Goal: Task Accomplishment & Management: Complete application form

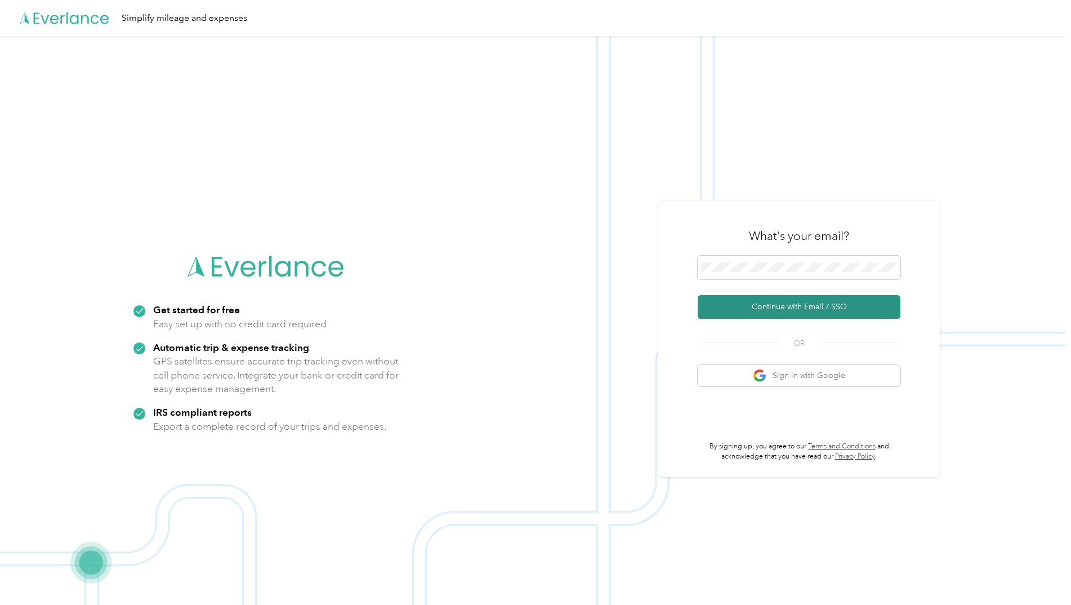
click at [771, 306] on button "Continue with Email / SSO" at bounding box center [799, 307] width 203 height 24
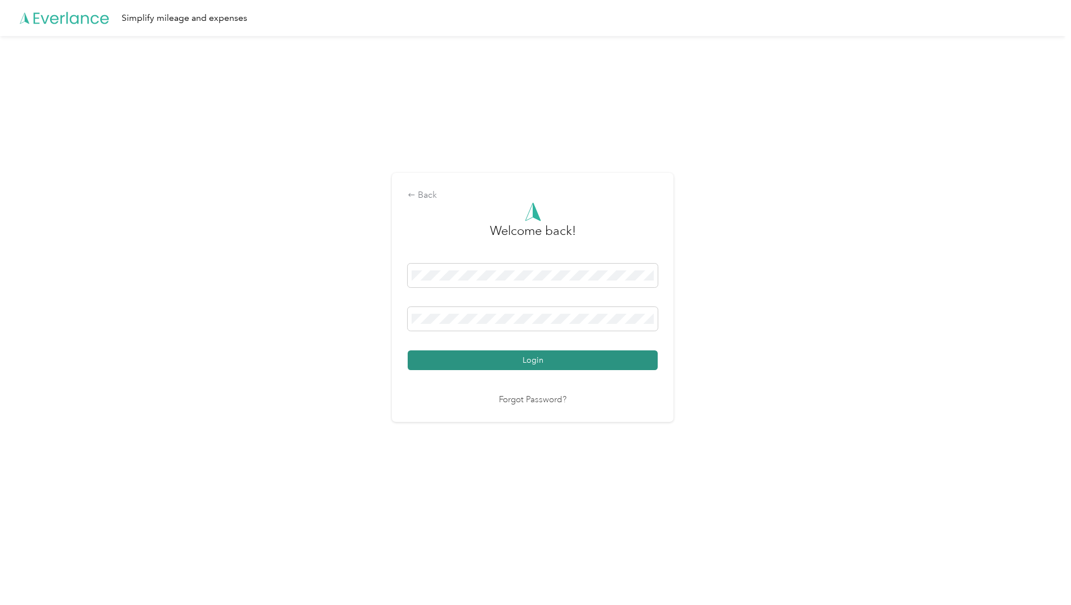
click at [528, 358] on button "Login" at bounding box center [533, 360] width 250 height 20
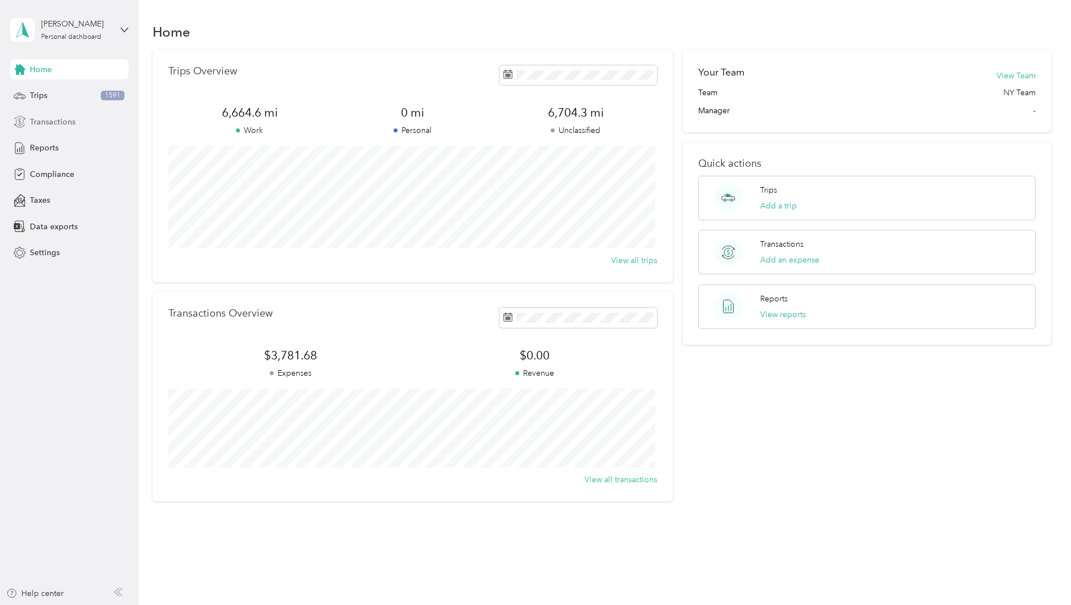
click at [43, 119] on span "Transactions" at bounding box center [53, 122] width 46 height 12
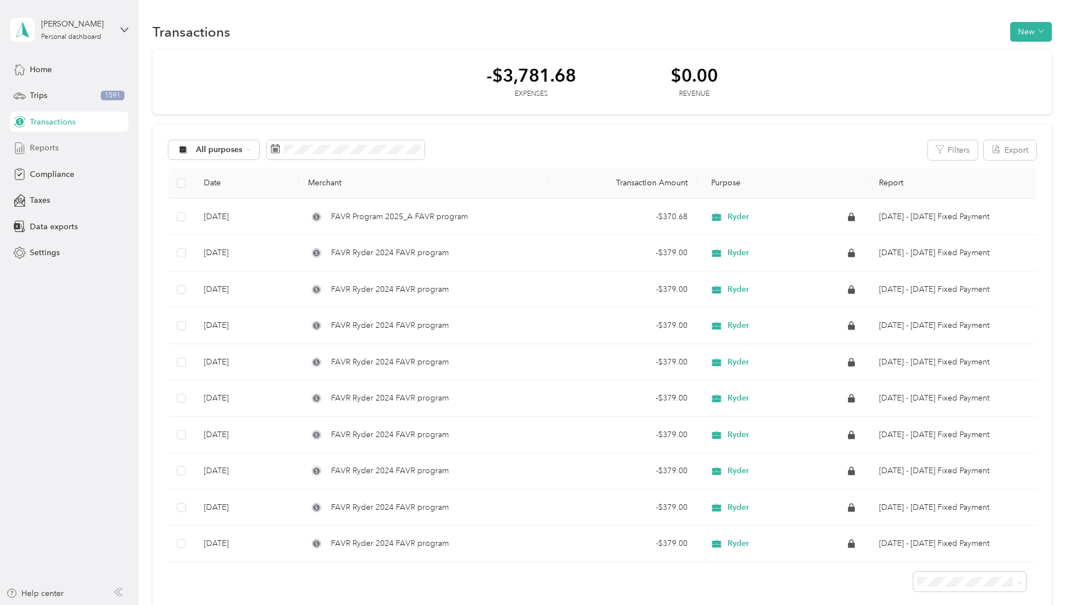
click at [52, 145] on span "Reports" at bounding box center [44, 148] width 29 height 12
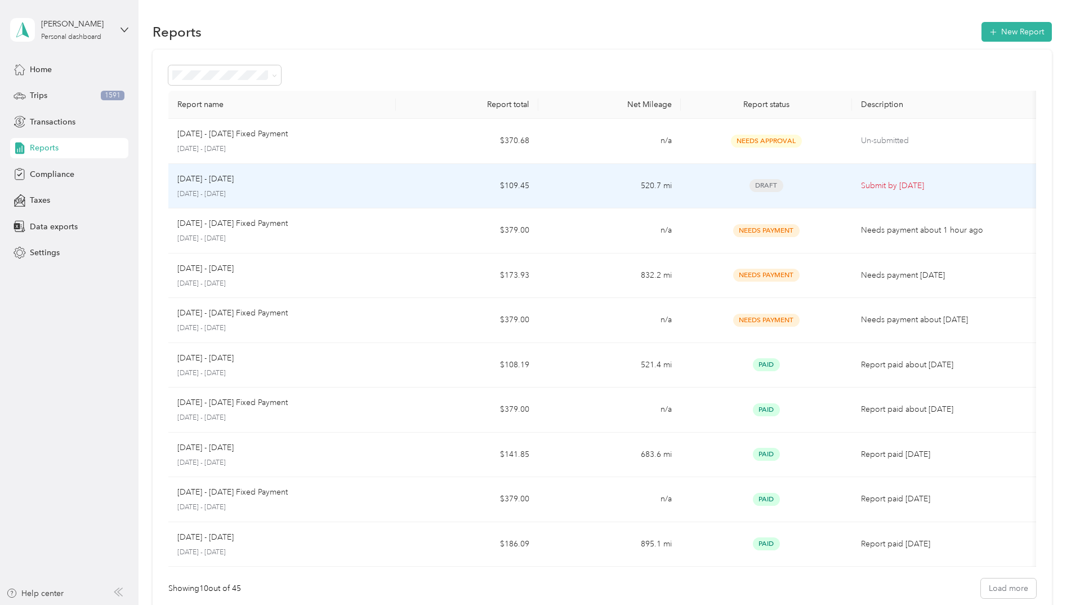
click at [464, 186] on td "$109.45" at bounding box center [467, 186] width 142 height 45
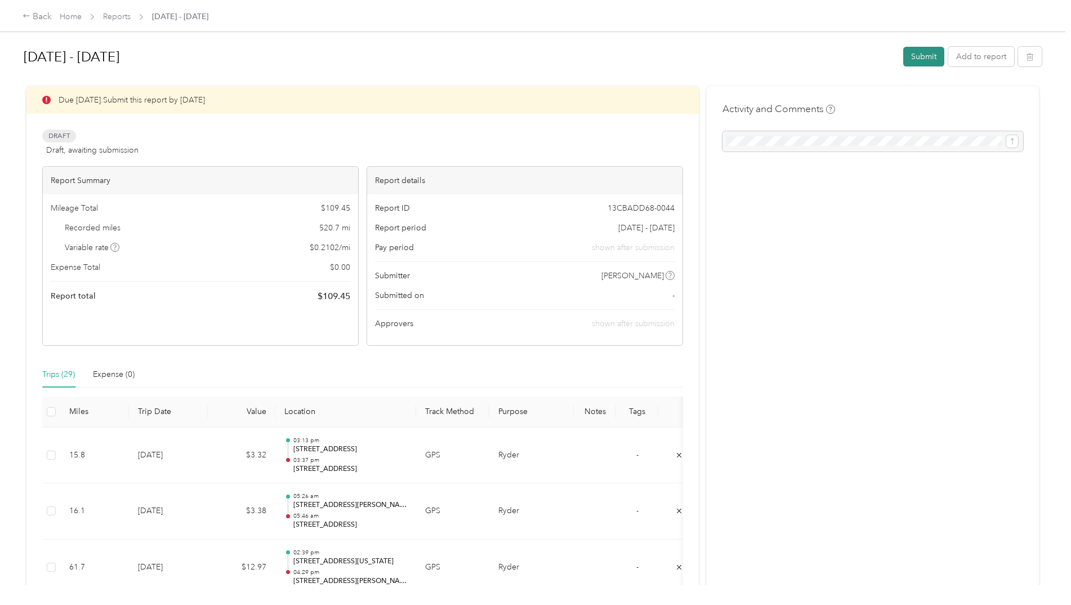
click at [926, 53] on button "Submit" at bounding box center [923, 57] width 41 height 20
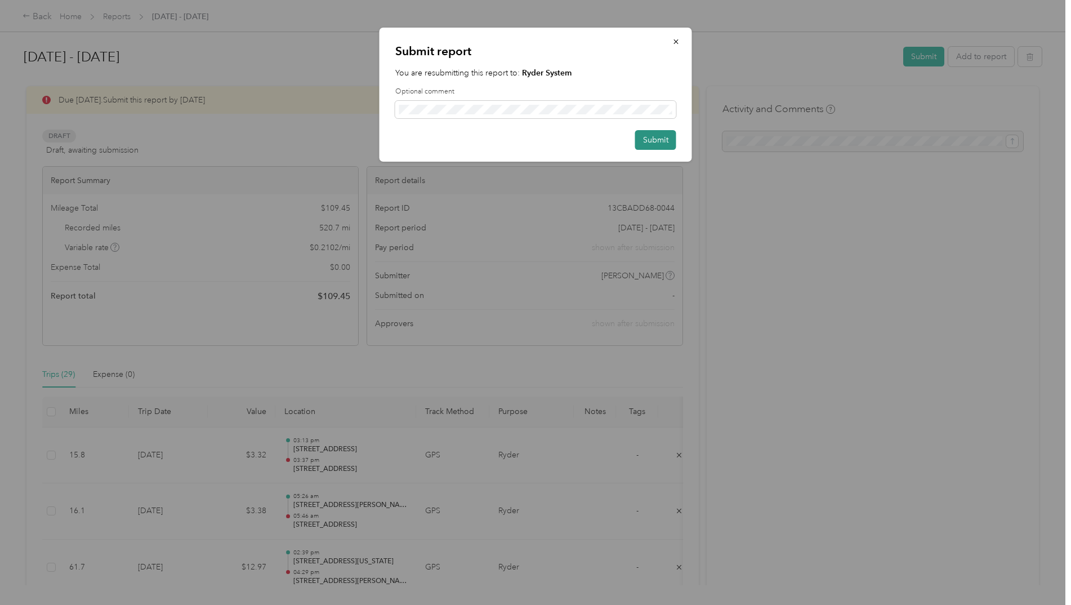
click at [655, 141] on button "Submit" at bounding box center [655, 140] width 41 height 20
